Goal: Use online tool/utility: Utilize a website feature to perform a specific function

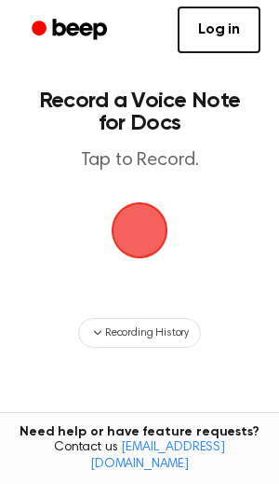
click at [134, 236] on span "button" at bounding box center [140, 230] width 52 height 52
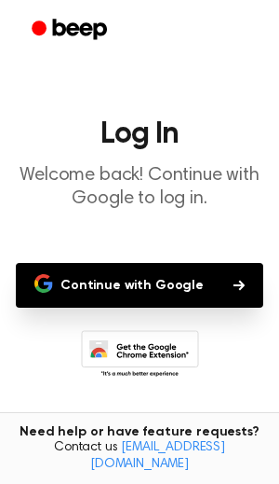
click at [139, 287] on button "Continue with Google" at bounding box center [140, 285] width 248 height 45
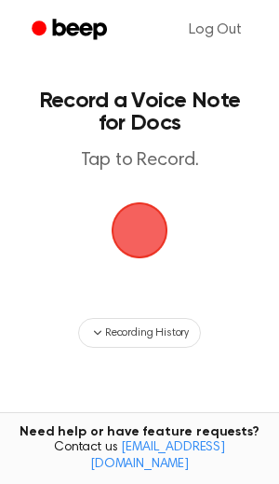
click at [143, 228] on span "button" at bounding box center [140, 230] width 52 height 52
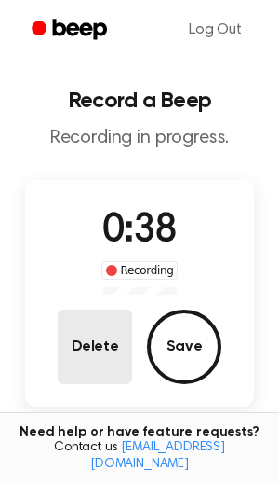
click at [86, 361] on button "Delete" at bounding box center [95, 346] width 75 height 75
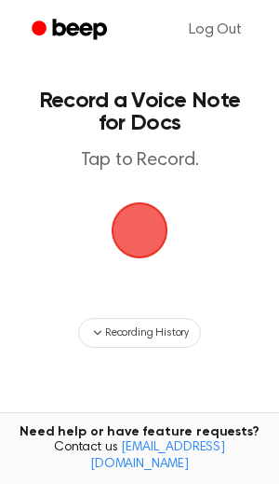
click at [129, 209] on span "button" at bounding box center [140, 230] width 52 height 52
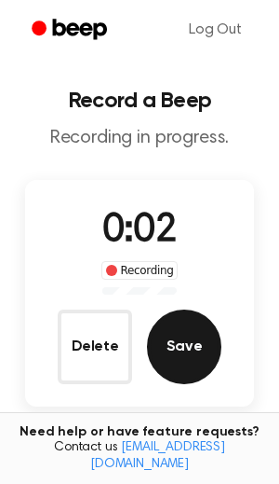
click at [182, 347] on button "Save" at bounding box center [184, 346] width 75 height 75
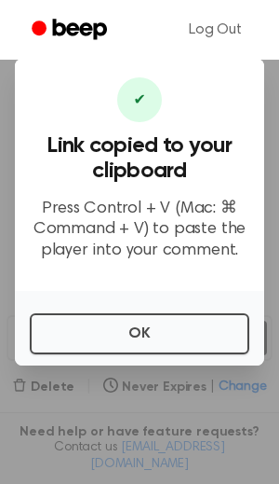
scroll to position [46, 0]
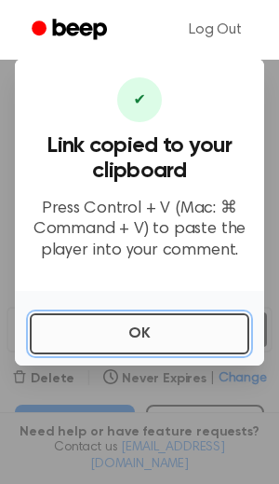
click at [114, 323] on button "OK" at bounding box center [140, 333] width 220 height 41
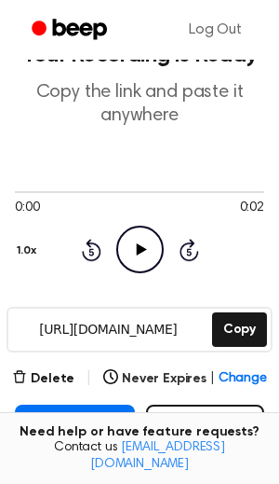
click at [146, 259] on icon "Play Audio" at bounding box center [140, 249] width 48 height 48
click at [146, 266] on icon "Pause Audio" at bounding box center [140, 249] width 48 height 48
click at [146, 263] on icon "Play Audio" at bounding box center [140, 249] width 48 height 48
click at [133, 245] on icon "Pause Audio" at bounding box center [140, 249] width 48 height 48
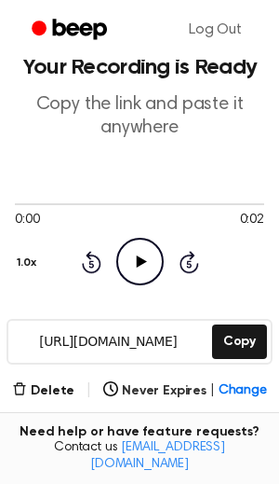
scroll to position [27, 0]
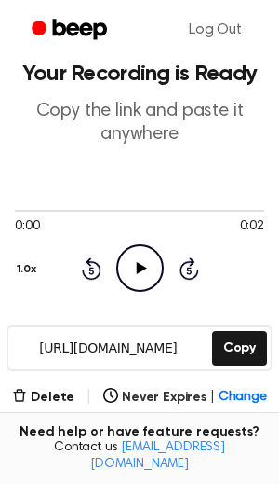
click at [140, 274] on icon "Play Audio" at bounding box center [140, 268] width 48 height 48
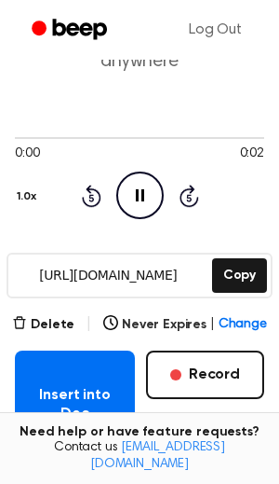
scroll to position [98, 0]
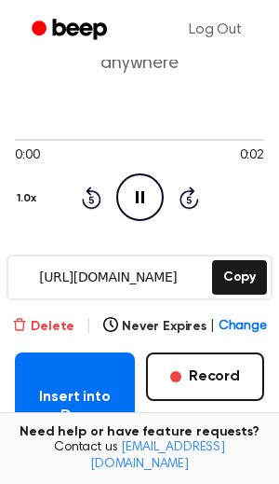
click at [44, 321] on button "Delete" at bounding box center [43, 327] width 62 height 20
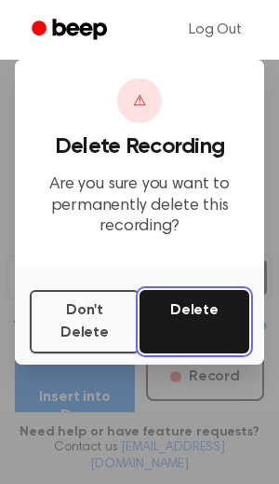
click at [184, 318] on button "Delete" at bounding box center [195, 321] width 110 height 63
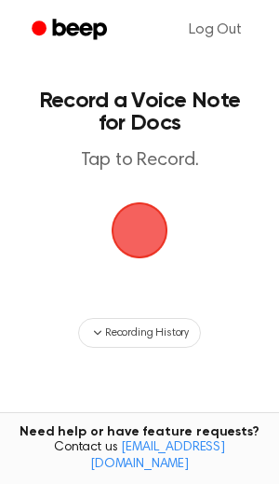
click at [155, 237] on span "button" at bounding box center [139, 230] width 69 height 69
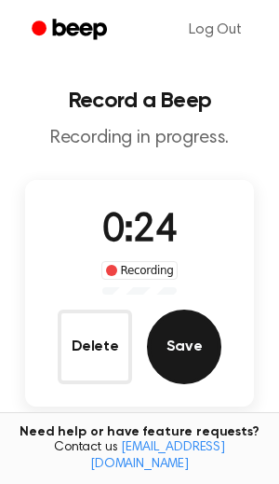
click at [169, 346] on button "Save" at bounding box center [184, 346] width 75 height 75
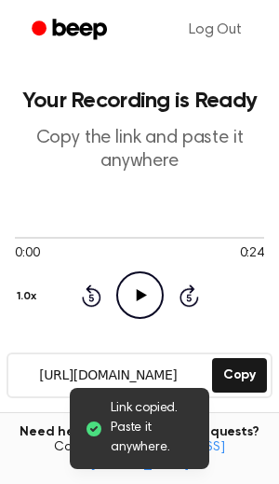
click at [132, 302] on icon "Play Audio" at bounding box center [140, 295] width 48 height 48
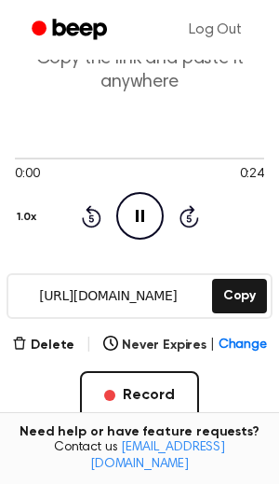
scroll to position [81, 0]
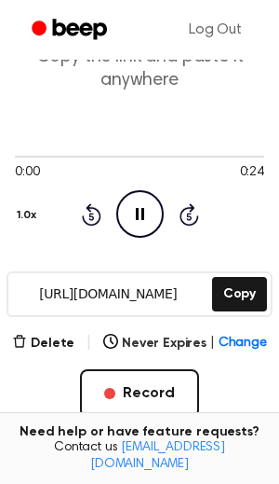
click at [137, 223] on icon "Pause Audio" at bounding box center [140, 214] width 48 height 48
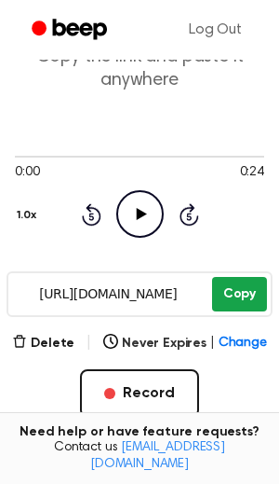
click at [236, 307] on button "Copy" at bounding box center [239, 294] width 55 height 34
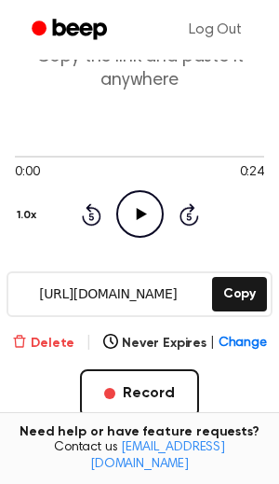
click at [60, 335] on button "Delete" at bounding box center [43, 344] width 62 height 20
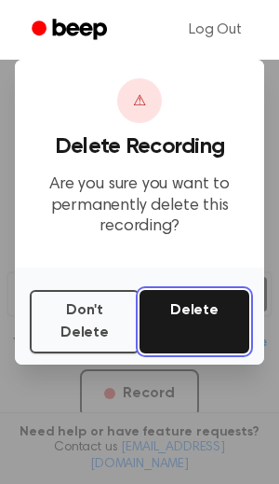
click at [179, 324] on button "Delete" at bounding box center [195, 321] width 110 height 63
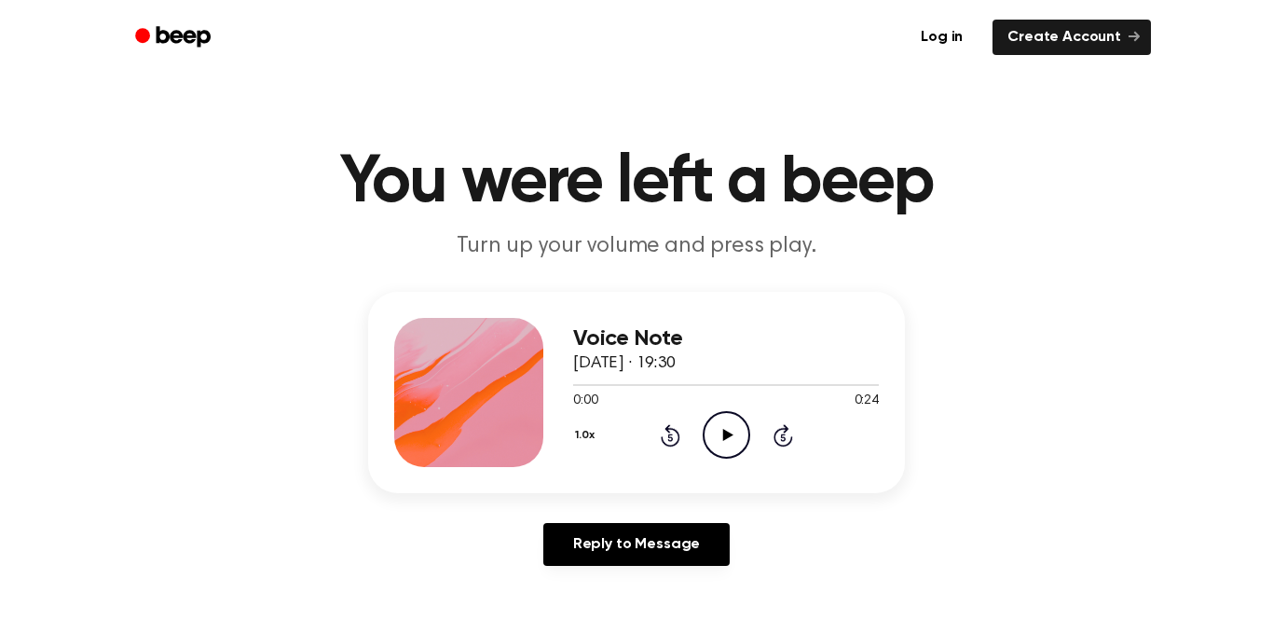
click at [730, 440] on icon "Play Audio" at bounding box center [726, 435] width 48 height 48
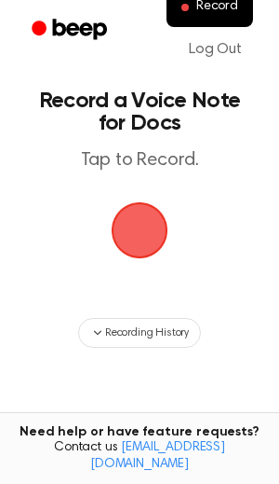
click at [154, 225] on span "button" at bounding box center [139, 230] width 67 height 67
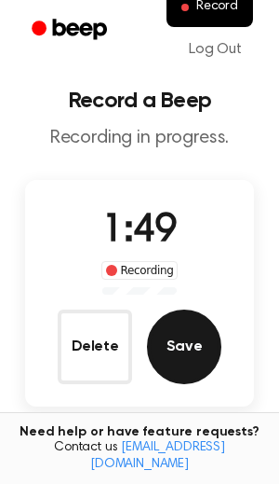
click at [183, 347] on button "Save" at bounding box center [184, 346] width 75 height 75
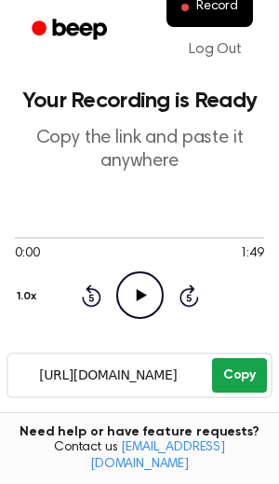
click at [253, 363] on button "Copy" at bounding box center [239, 375] width 55 height 34
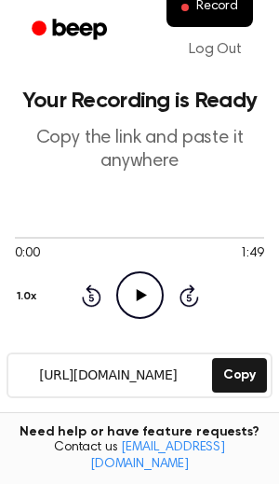
click at [138, 297] on icon at bounding box center [141, 295] width 10 height 12
click at [136, 296] on icon at bounding box center [140, 295] width 8 height 12
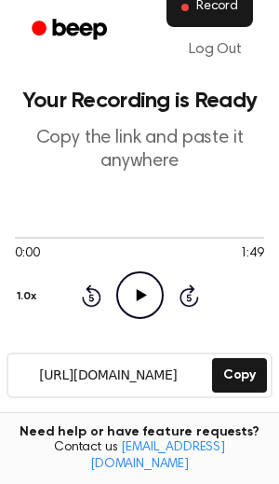
click at [226, 5] on span "Record" at bounding box center [218, 7] width 42 height 17
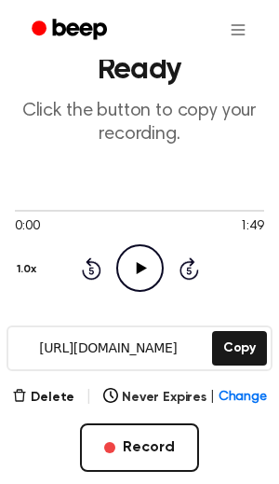
scroll to position [108, 0]
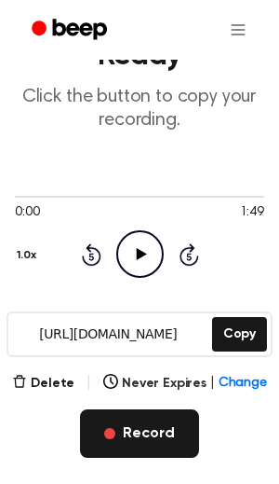
click at [130, 433] on button "Record" at bounding box center [139, 433] width 118 height 48
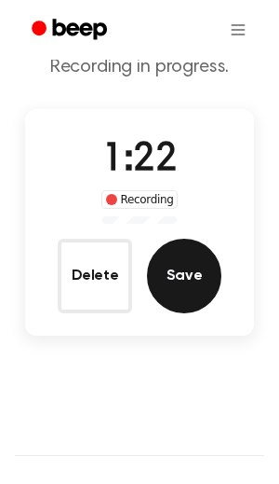
click at [166, 292] on button "Save" at bounding box center [184, 275] width 75 height 75
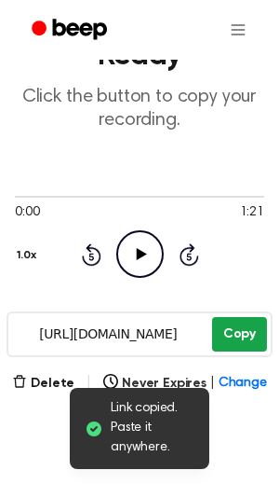
click at [247, 326] on button "Copy" at bounding box center [239, 334] width 55 height 34
